Goal: Task Accomplishment & Management: Use online tool/utility

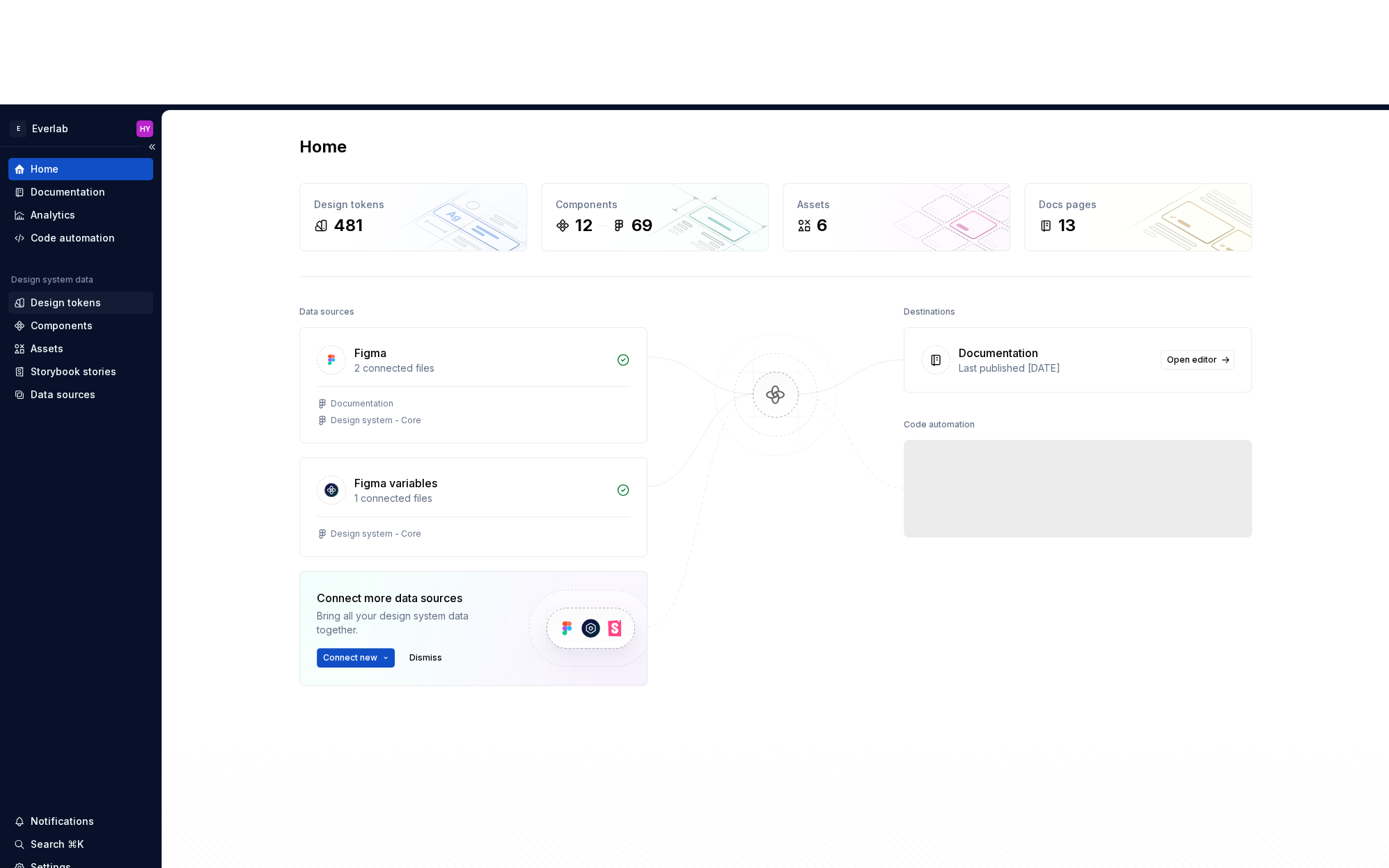
click at [88, 296] on div "Design tokens" at bounding box center [65, 302] width 70 height 14
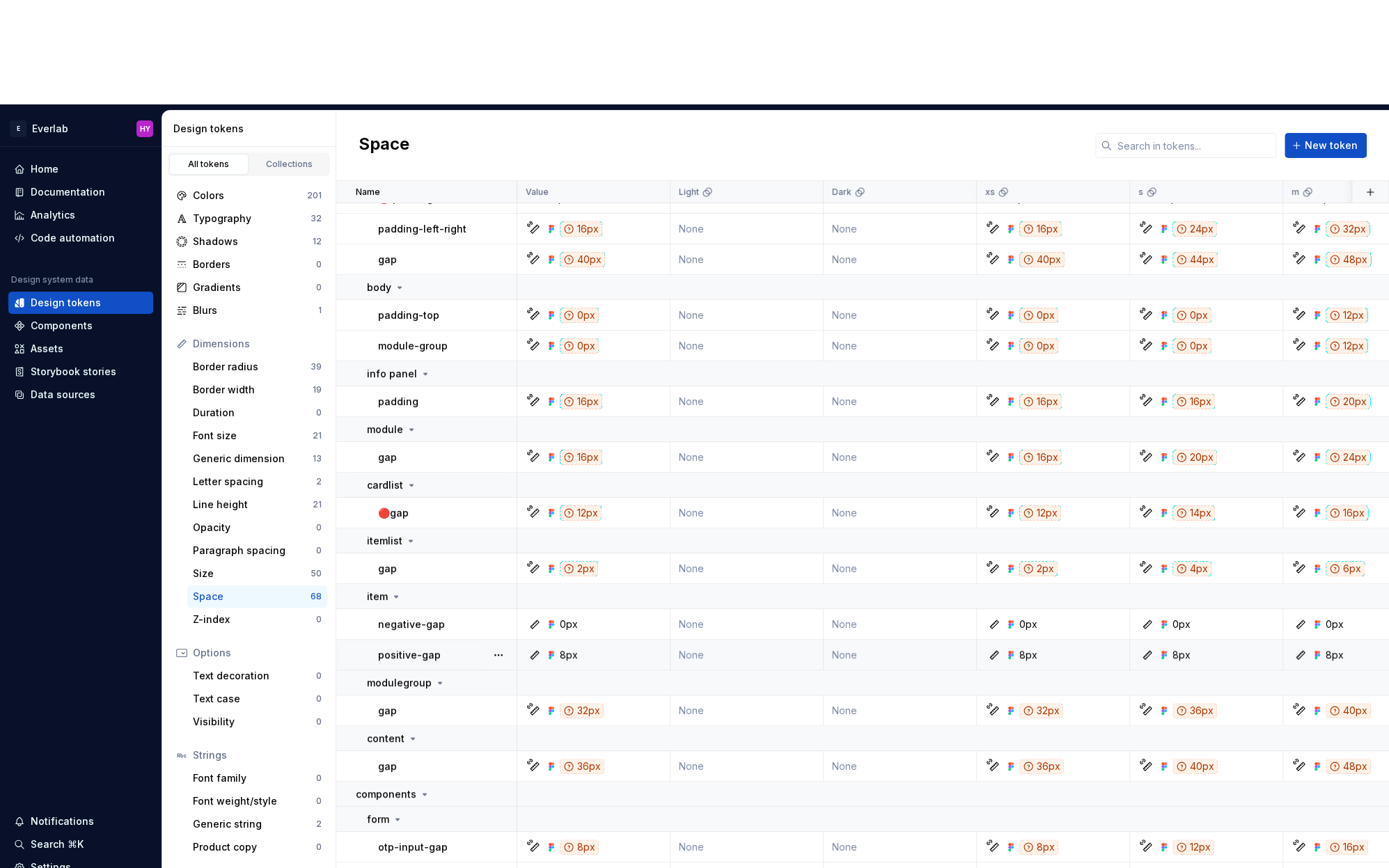
scroll to position [160, 0]
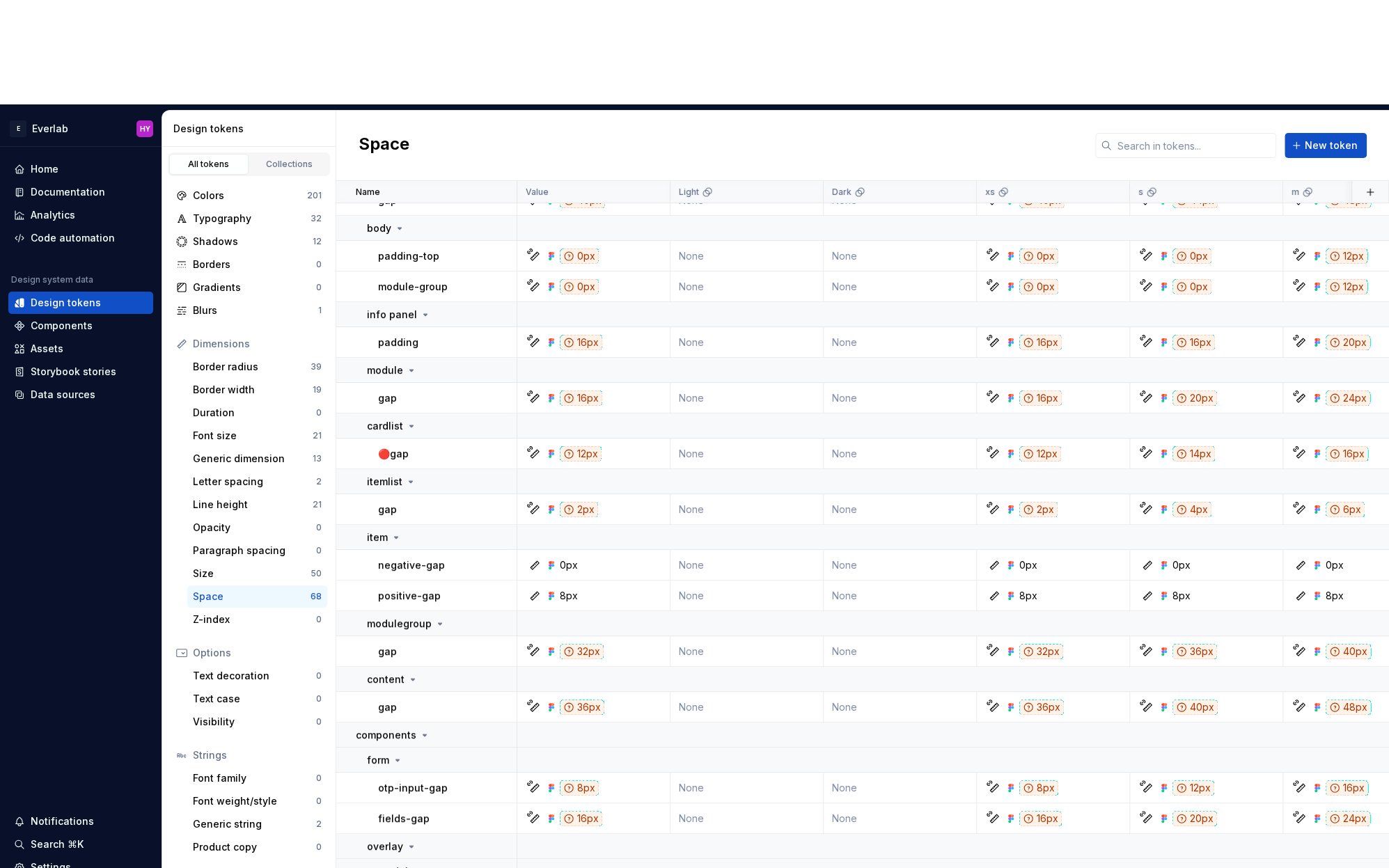
click at [263, 337] on div "Dimensions" at bounding box center [257, 344] width 129 height 14
click at [267, 452] on div "Generic dimension" at bounding box center [252, 458] width 120 height 14
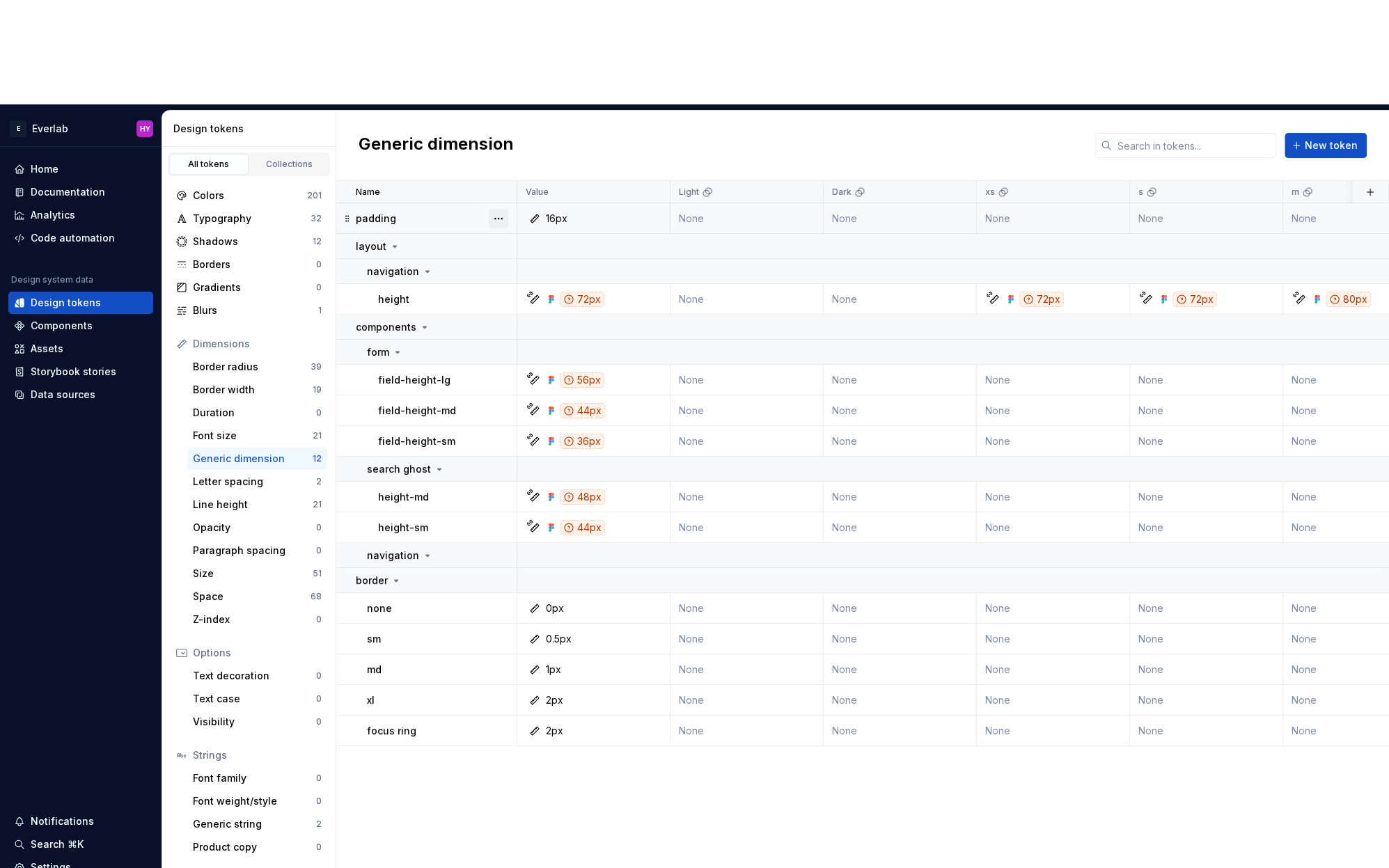
click at [500, 209] on button "button" at bounding box center [498, 218] width 20 height 20
click at [513, 190] on div "Delete token" at bounding box center [551, 191] width 118 height 22
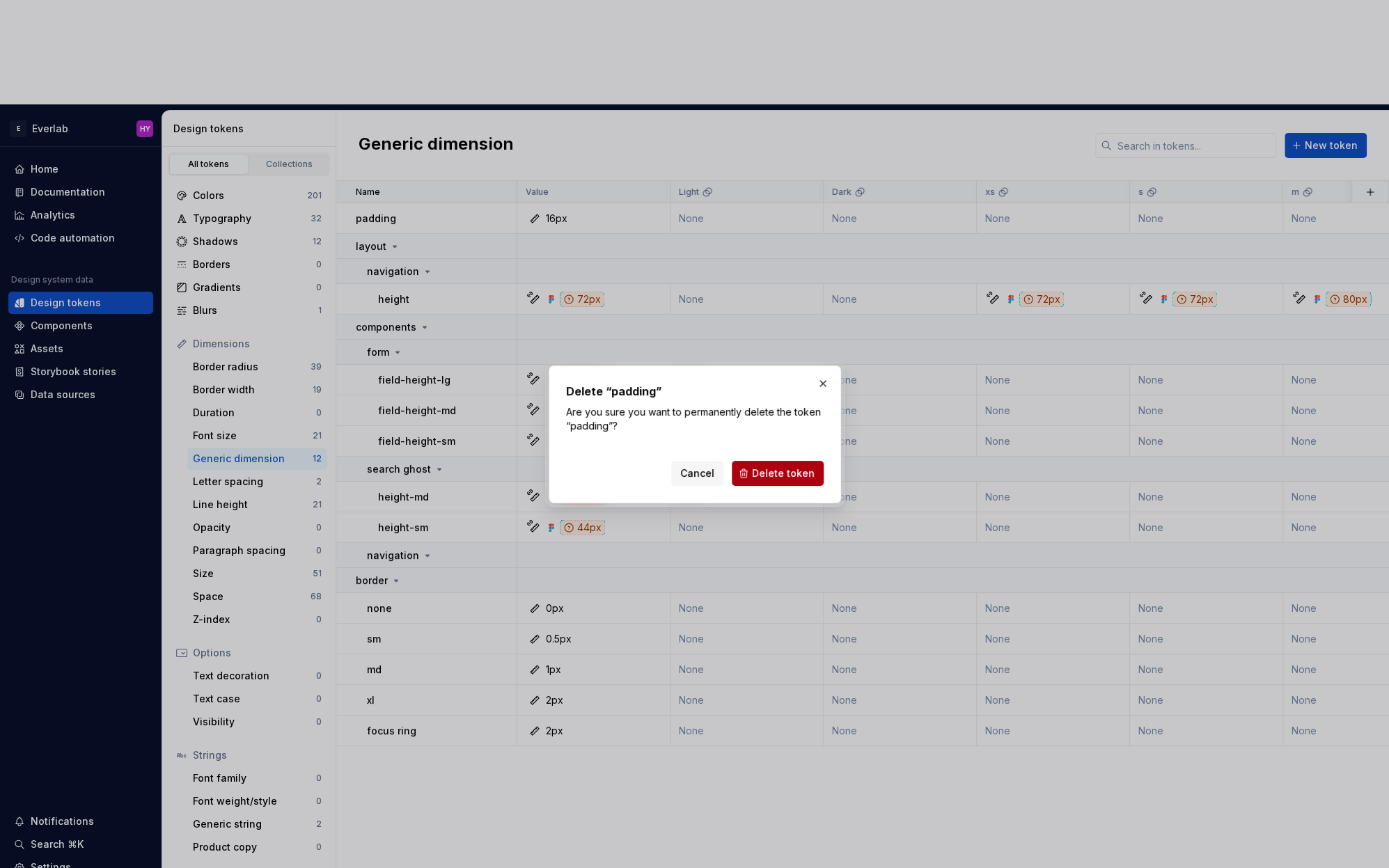
click at [769, 469] on span "Delete token" at bounding box center [783, 473] width 62 height 14
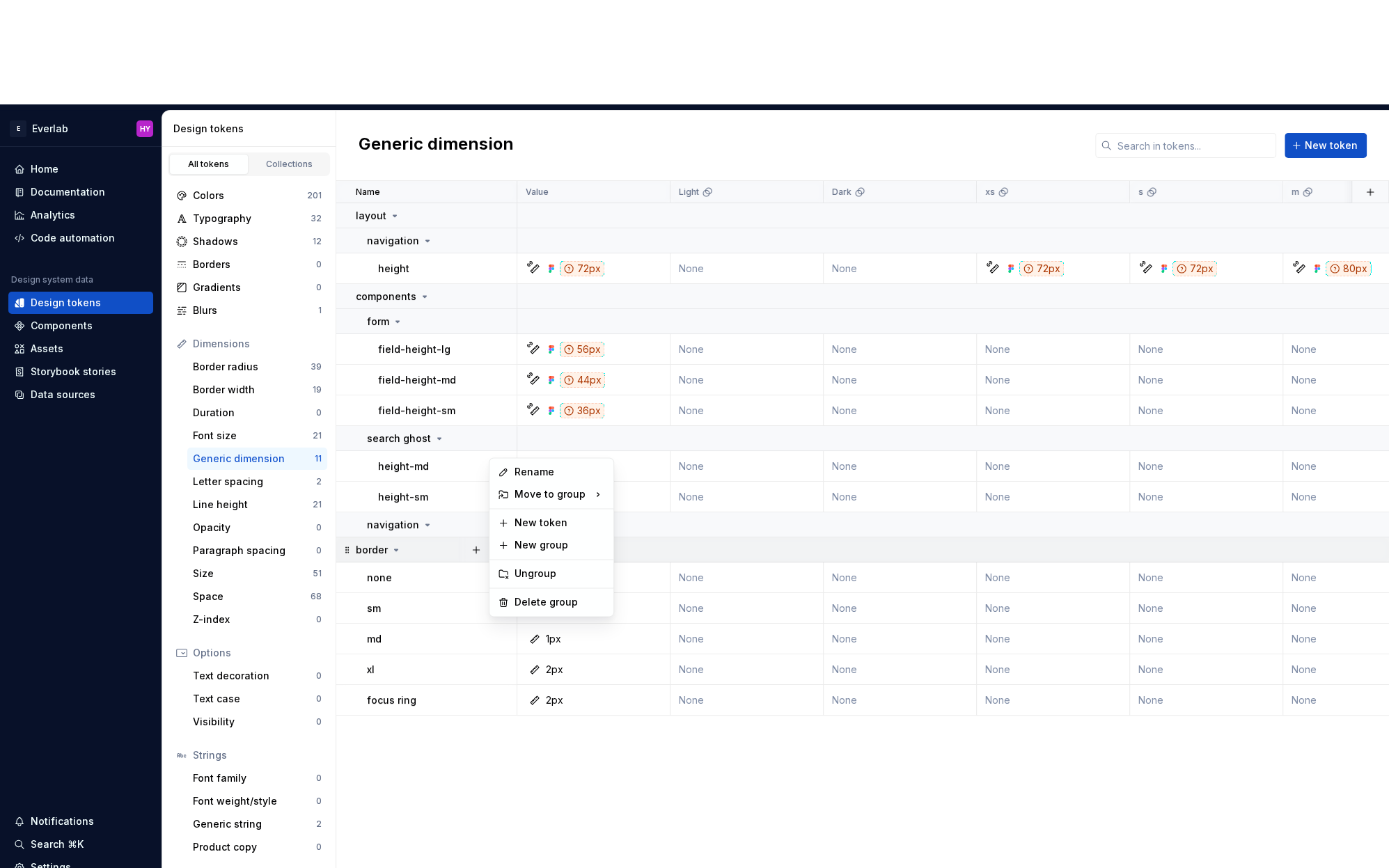
click at [504, 540] on button "button" at bounding box center [498, 550] width 20 height 20
click at [562, 600] on div "Delete group" at bounding box center [560, 602] width 91 height 14
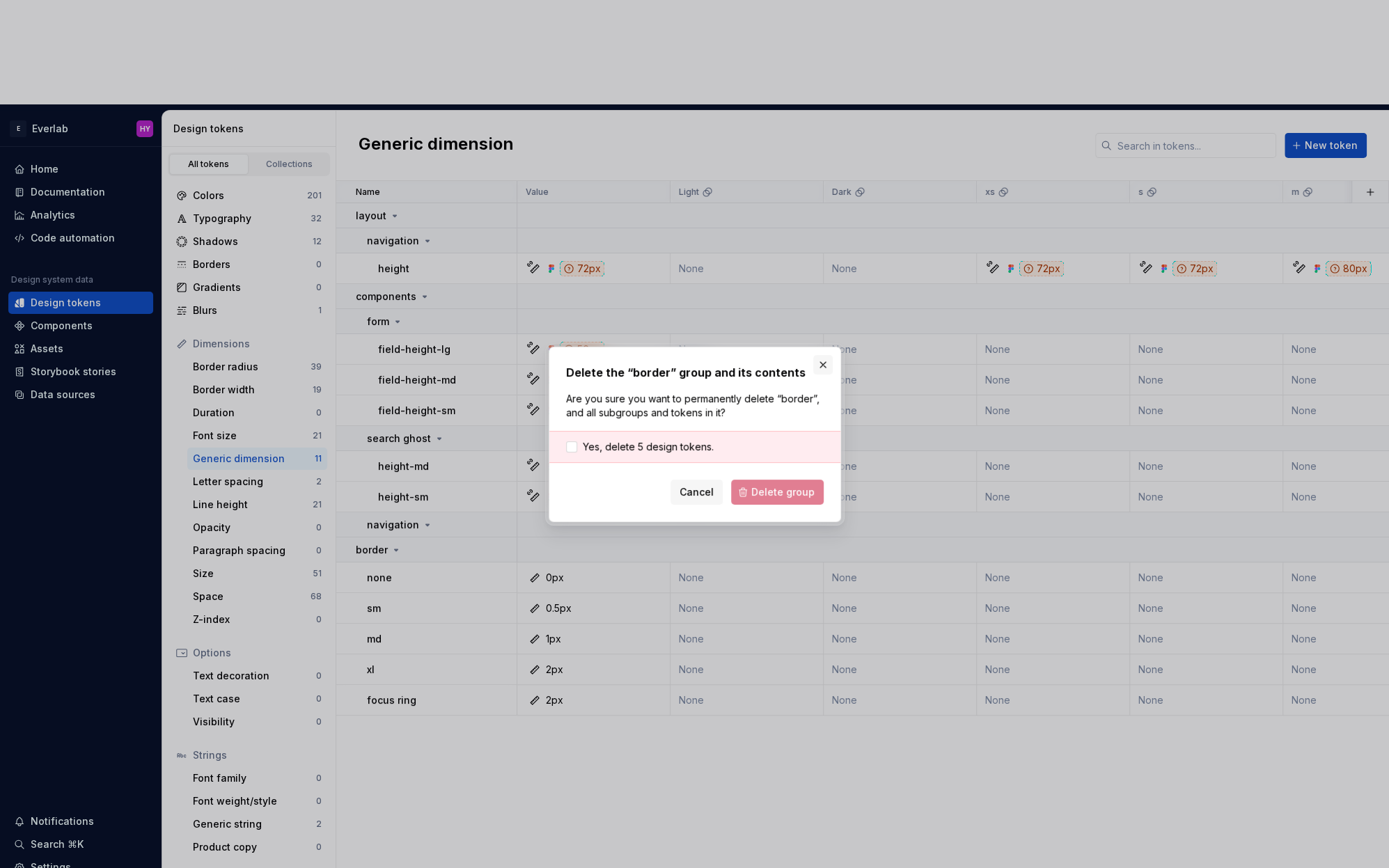
click at [822, 361] on button "button" at bounding box center [823, 365] width 20 height 20
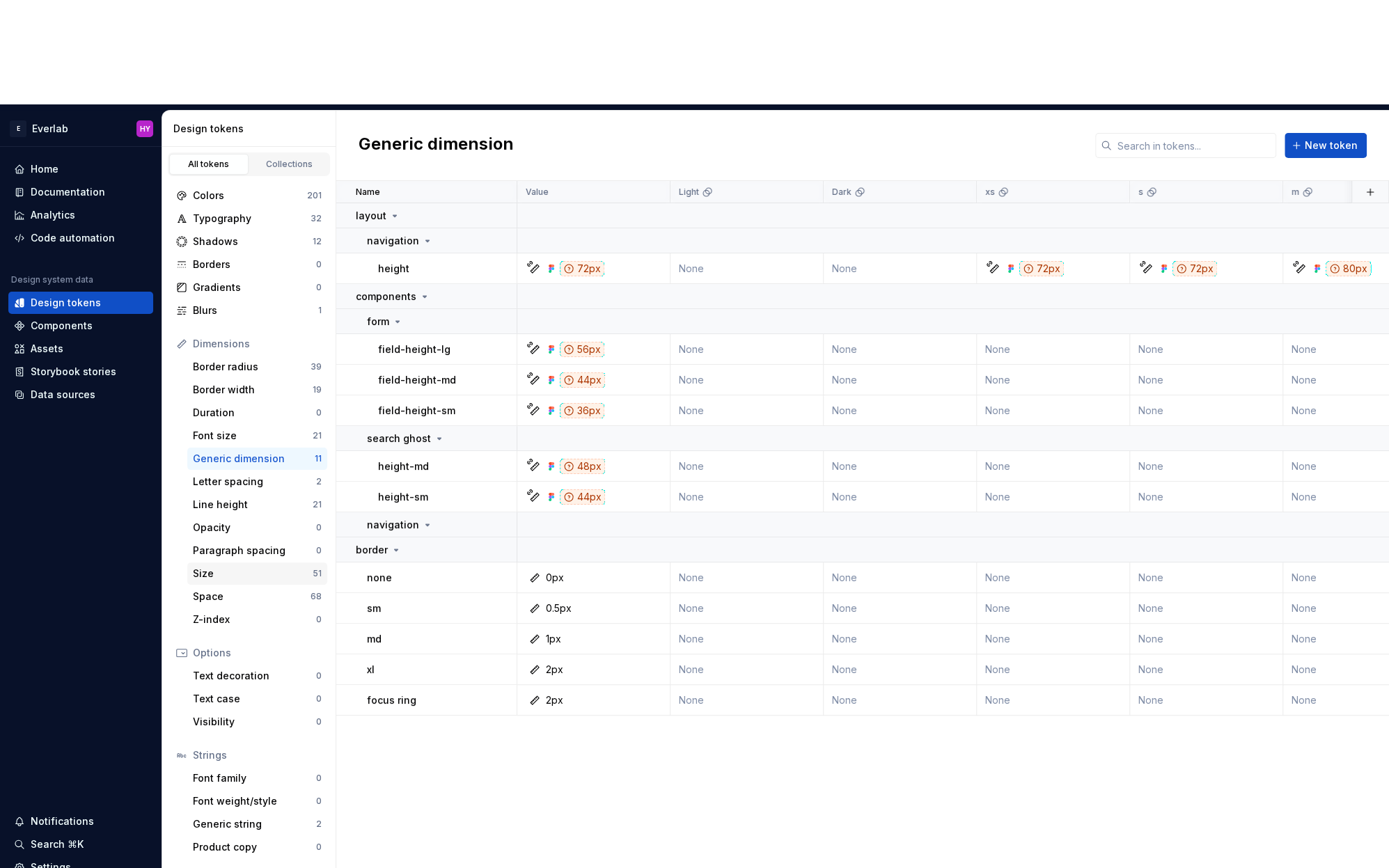
click at [244, 567] on div "Size" at bounding box center [252, 574] width 120 height 14
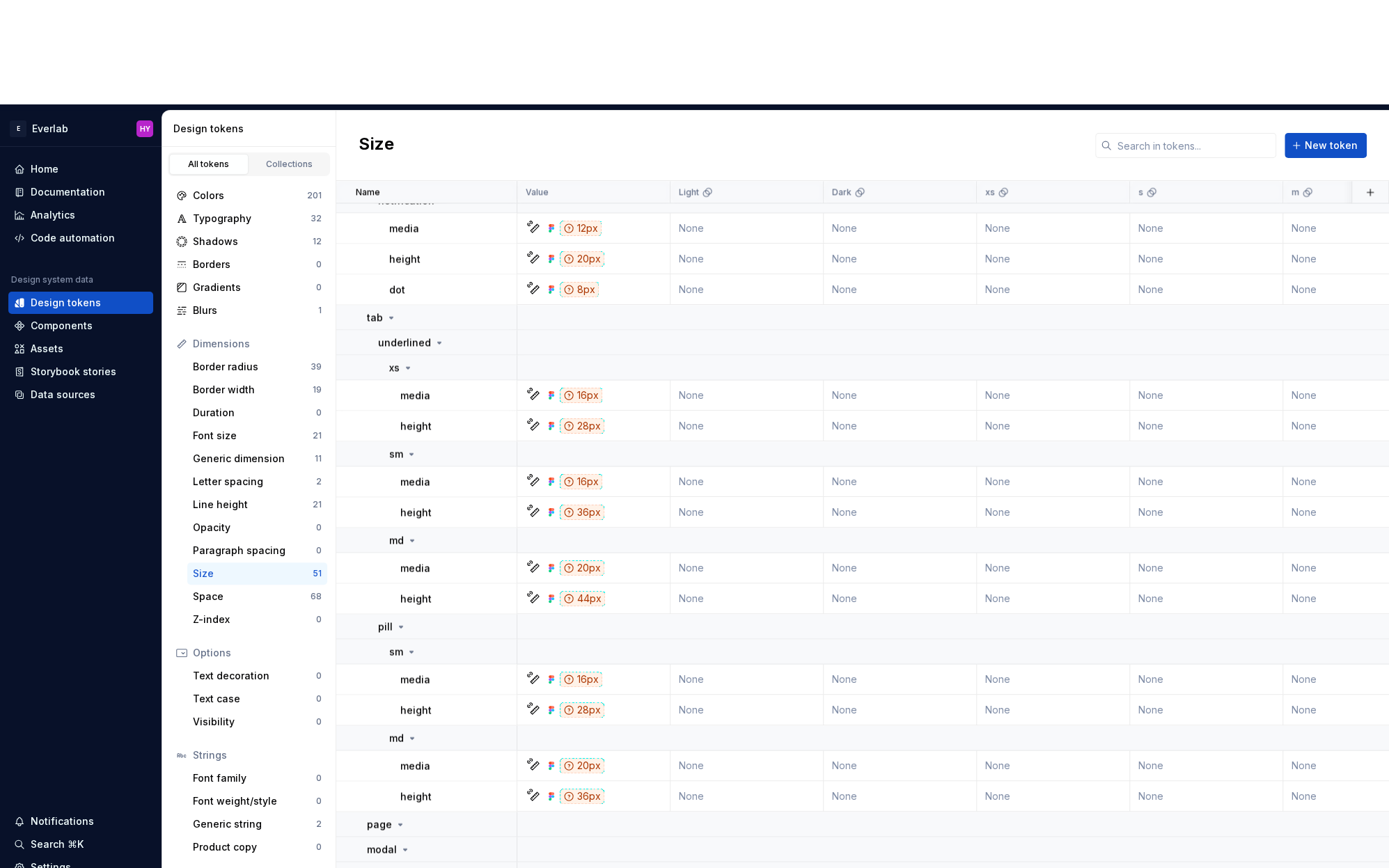
scroll to position [1821, 0]
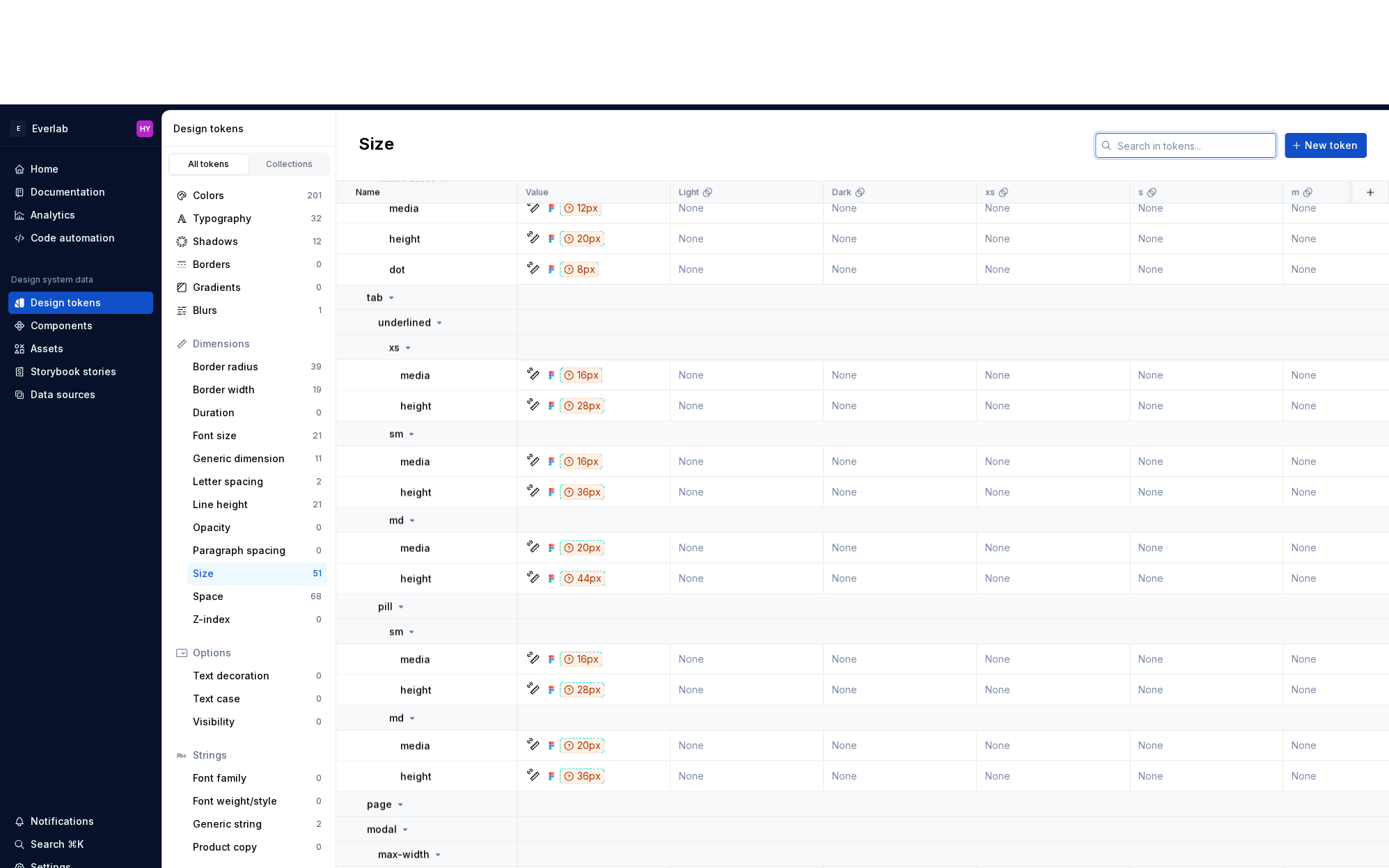
click at [1179, 133] on input "text" at bounding box center [1194, 145] width 165 height 25
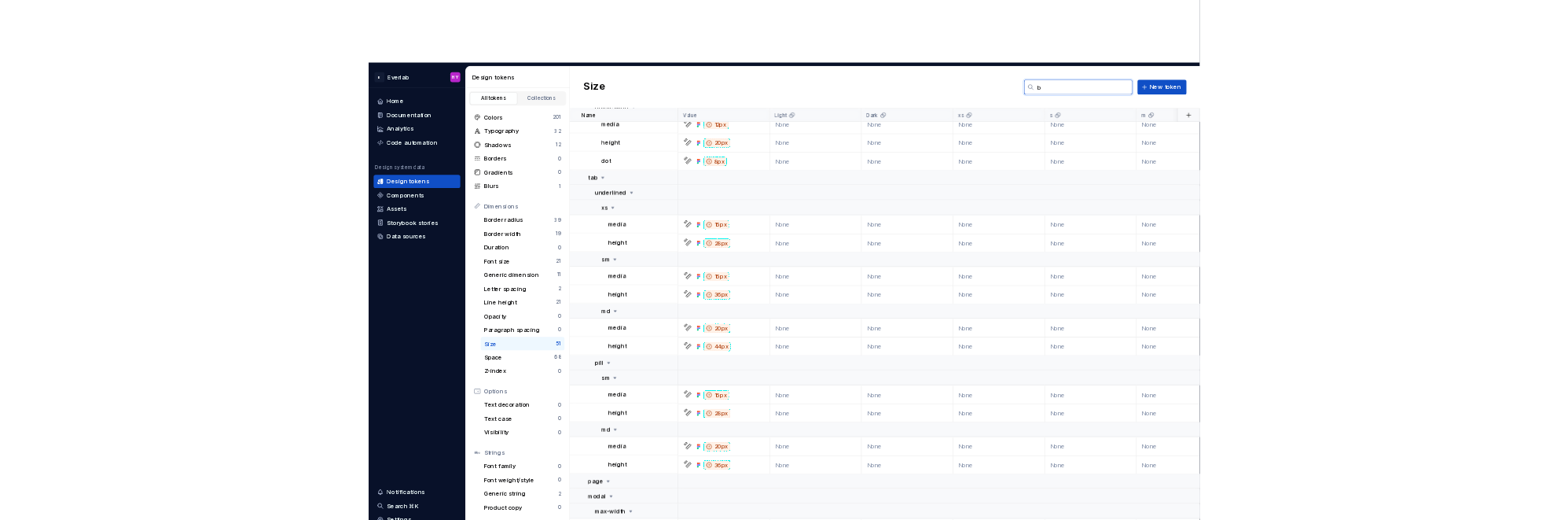
scroll to position [0, 0]
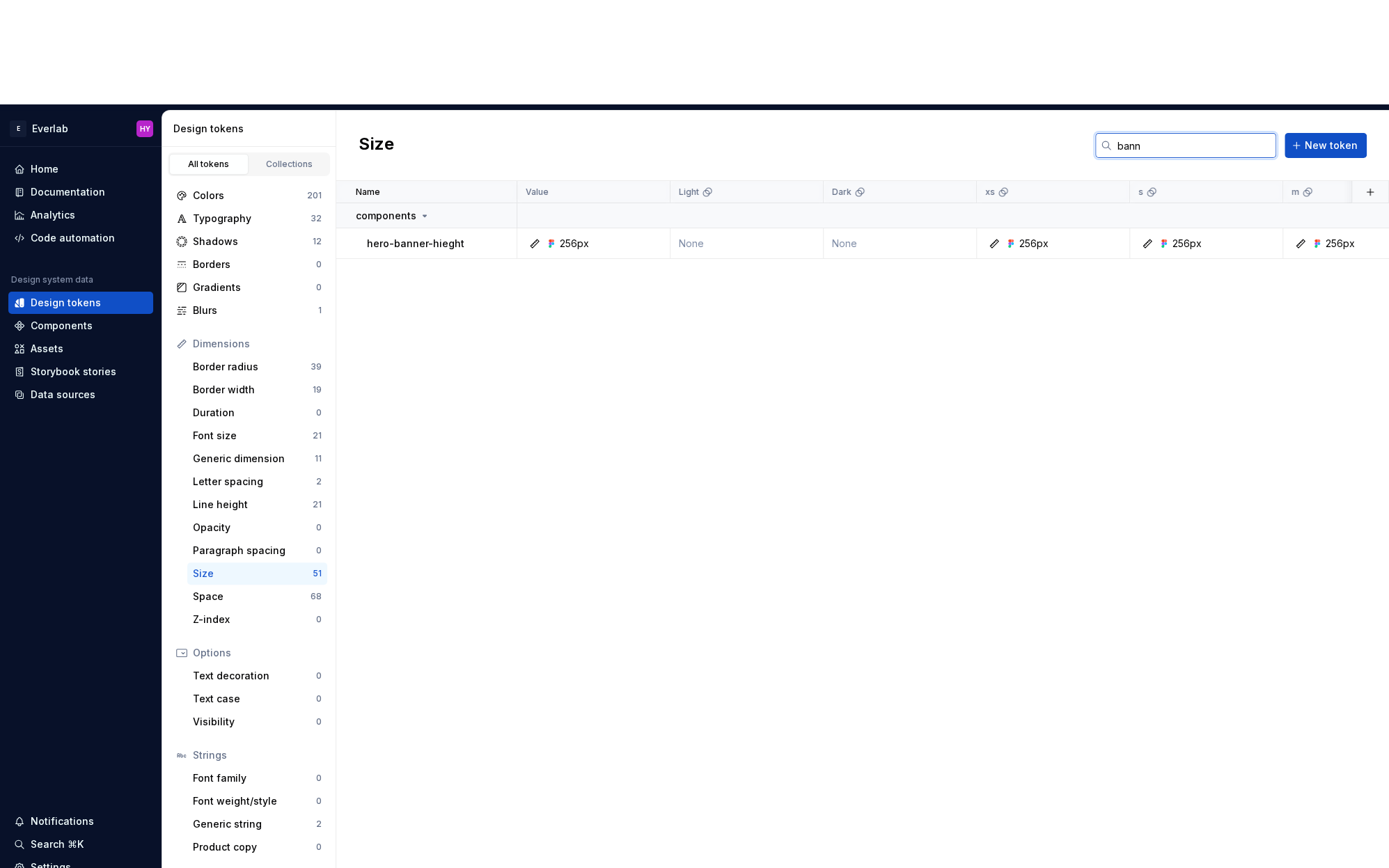
type input "bann"
click at [985, 239] on div "Name Value Light Dark xs s m l Collection Token set Description Last updated co…" at bounding box center [863, 577] width 1053 height 792
click at [450, 221] on div "Name Value Light Dark xs s m l Collection Token set Description Last updated co…" at bounding box center [863, 577] width 1053 height 792
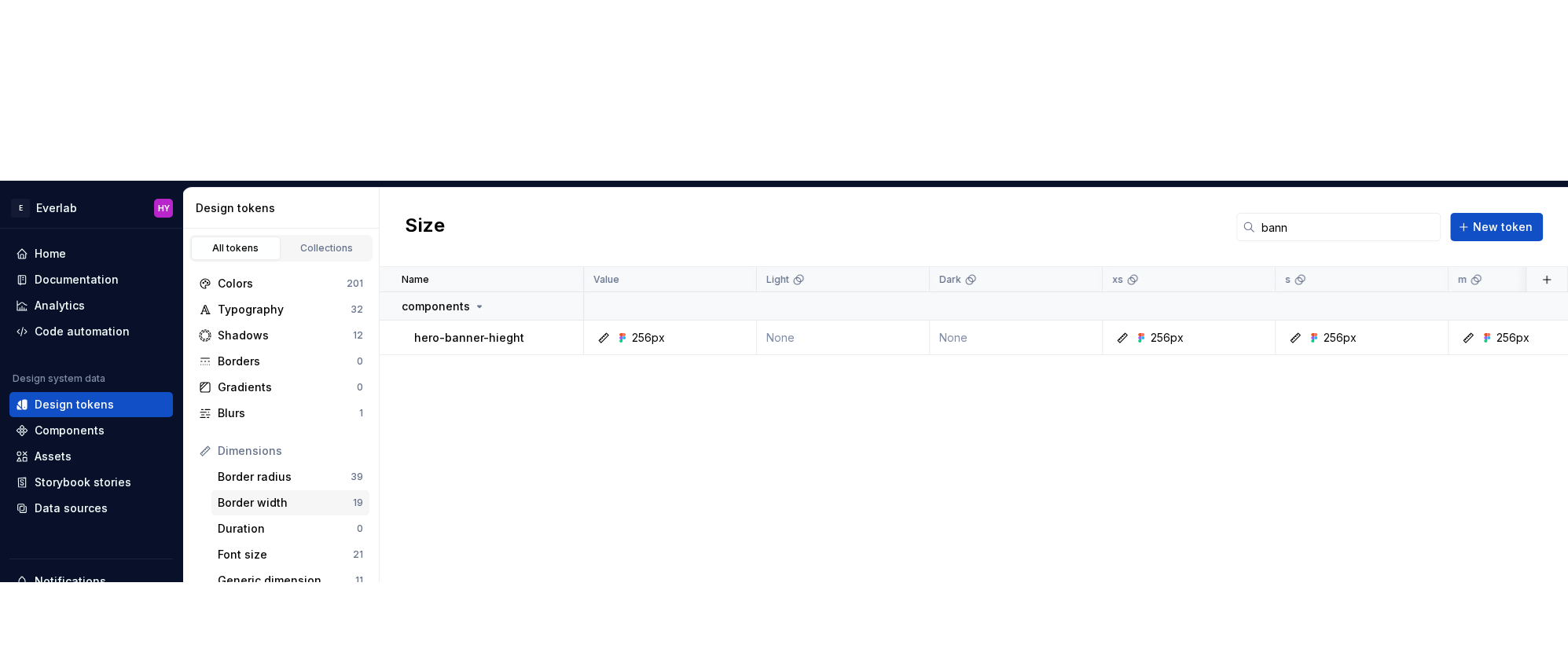
scroll to position [340, 0]
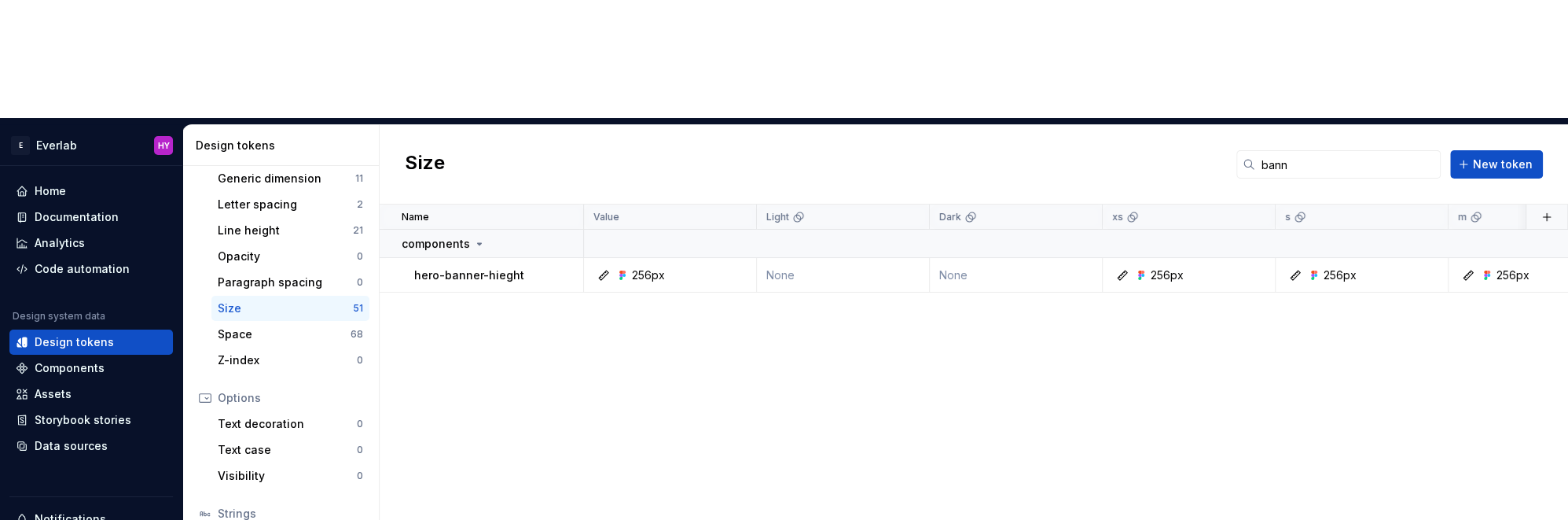
click at [793, 294] on div "Name Value Light Dark xs s m l Collection Token set Description Last updated co…" at bounding box center [974, 421] width 1189 height 433
click at [103, 261] on div "Code automation" at bounding box center [82, 269] width 95 height 16
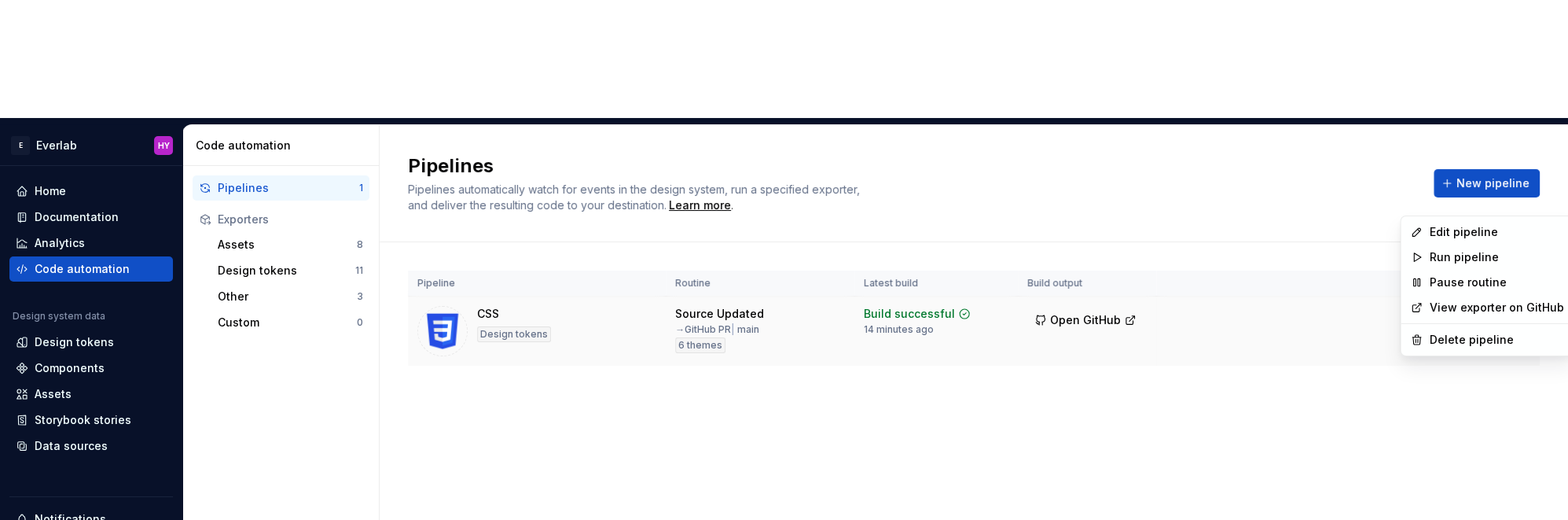
click at [1477, 202] on html "E Everlab HY Home Documentation Analytics Code automation Design system data De…" at bounding box center [784, 260] width 1568 height 520
click at [1477, 228] on div "Edit pipeline" at bounding box center [1496, 232] width 134 height 16
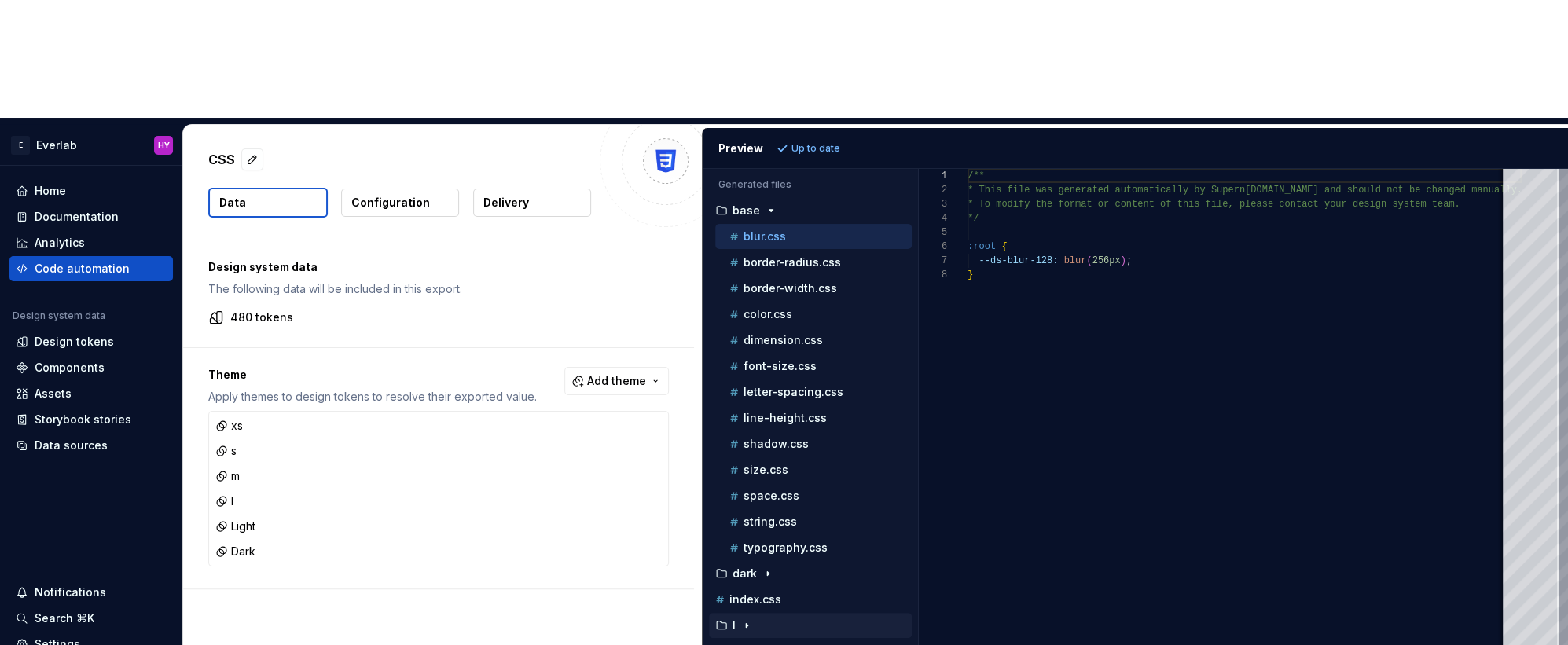
click at [776, 620] on div "l" at bounding box center [812, 625] width 200 height 12
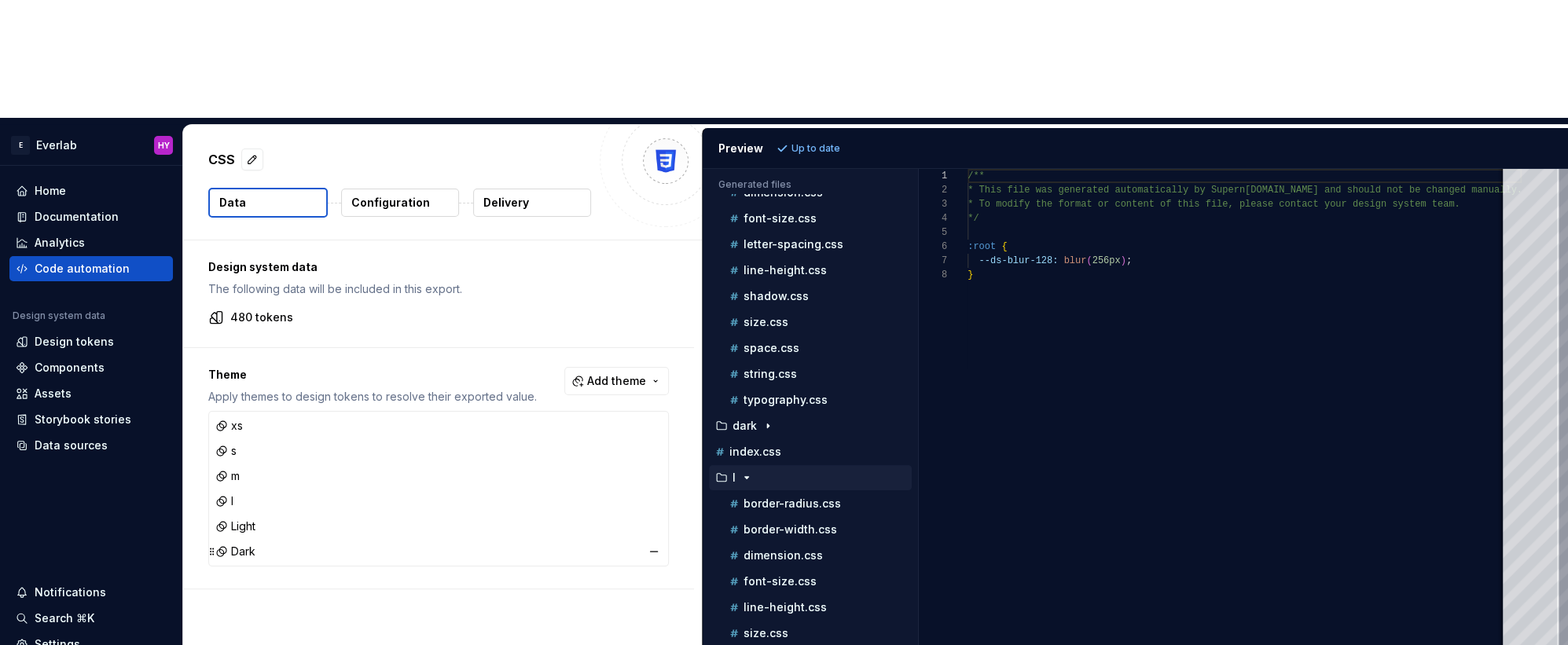
click at [441, 541] on div "Dark" at bounding box center [438, 552] width 453 height 22
click at [465, 516] on div "Design system data The following data will be included in this export. 480 toke…" at bounding box center [443, 468] width 519 height 456
click at [534, 525] on div "Design system data The following data will be included in this export. 480 toke…" at bounding box center [443, 468] width 519 height 456
click at [386, 516] on div "Light" at bounding box center [438, 526] width 453 height 22
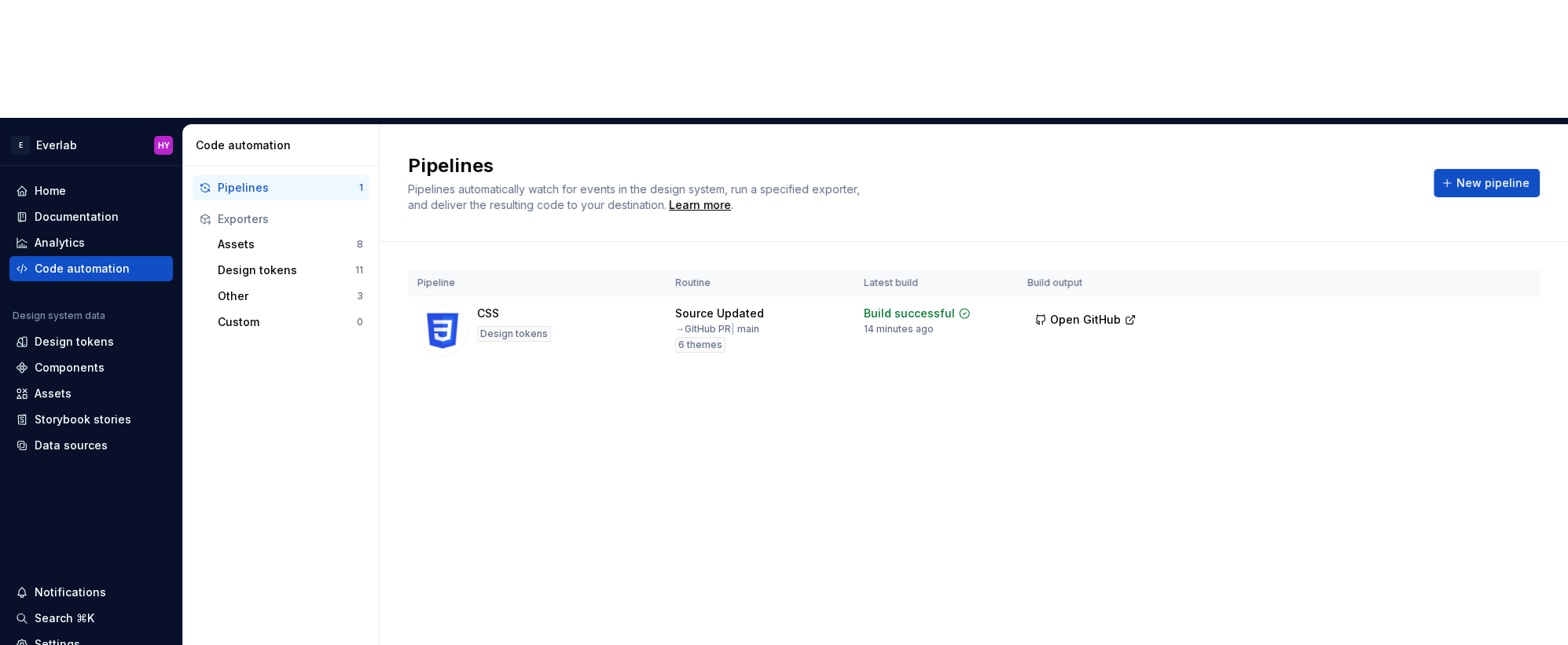
click at [1327, 302] on div "Pipeline Routine Latest build Build output CSS Design tokens Source Updated → G…" at bounding box center [974, 334] width 1132 height 183
click at [1464, 303] on button "Run" at bounding box center [1469, 317] width 54 height 29
